Goal: Navigation & Orientation: Find specific page/section

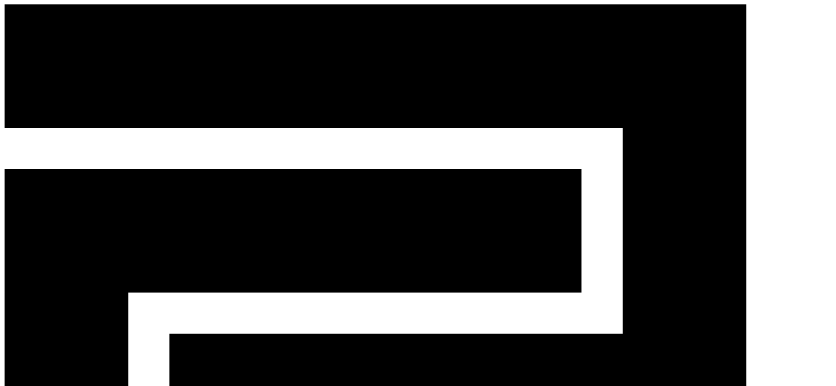
copy tr "zahranahmed3344@gmail.com"
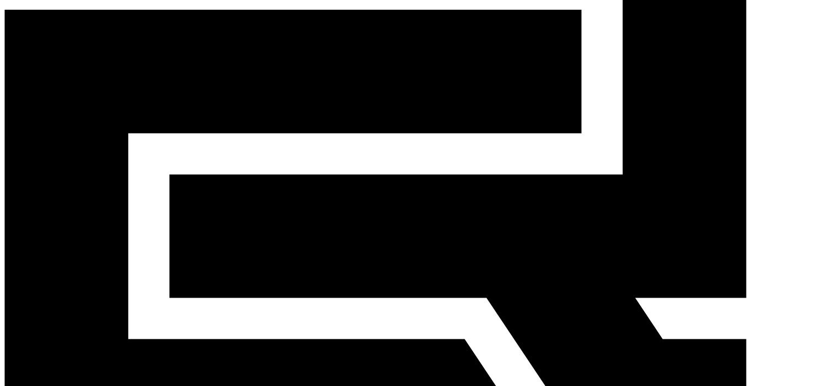
scroll to position [165, 0]
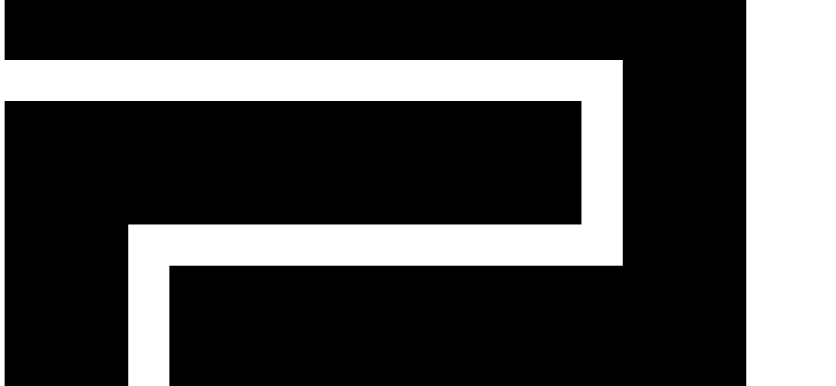
scroll to position [0, 0]
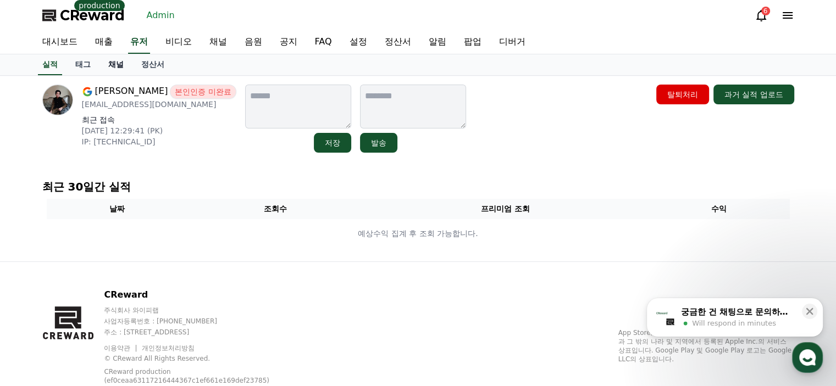
click at [115, 68] on link "채널" at bounding box center [116, 64] width 33 height 21
